Goal: Find specific page/section: Find specific page/section

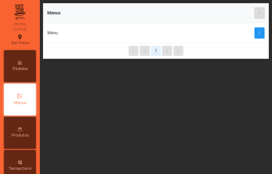
click at [23, 65] on div "Pedidos" at bounding box center [20, 66] width 32 height 32
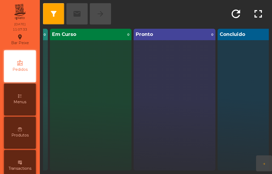
scroll to position [0, 79]
